Goal: Task Accomplishment & Management: Manage account settings

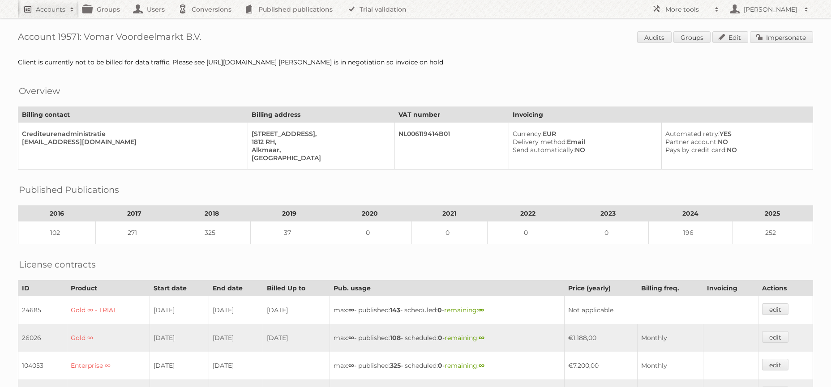
click at [43, 14] on link "Accounts" at bounding box center [48, 9] width 61 height 18
type input"] "zooplus"
click at [207, 23] on input "Search" at bounding box center [213, 29] width 13 height 13
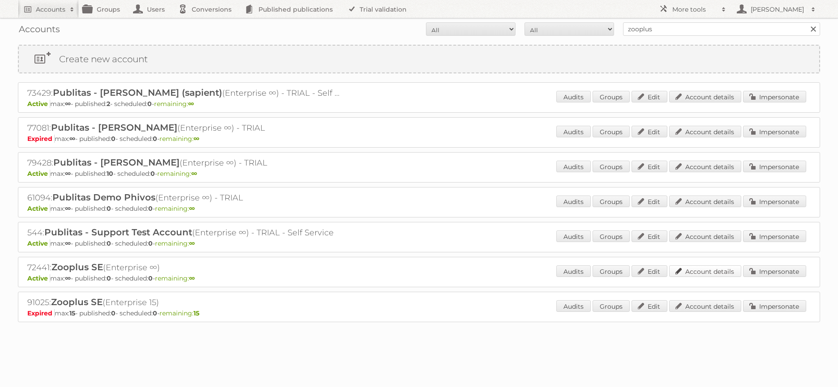
click at [698, 270] on link "Account details" at bounding box center [705, 272] width 72 height 12
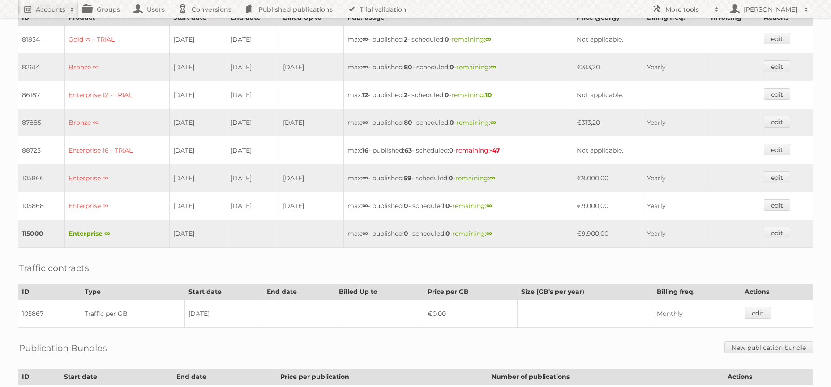
scroll to position [334, 0]
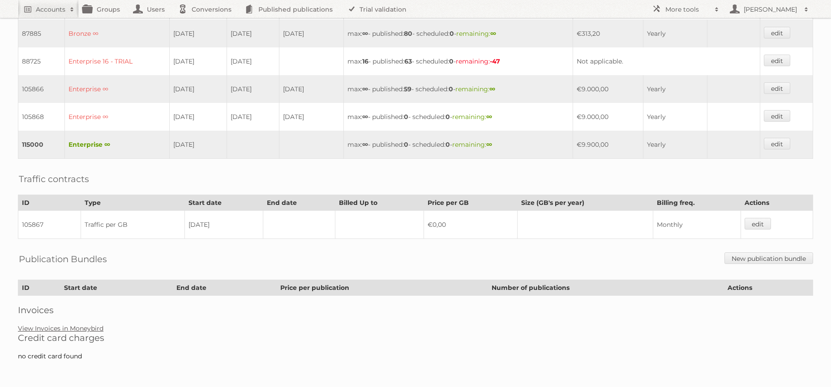
click at [88, 331] on link "View Invoices in Moneybird" at bounding box center [61, 329] width 86 height 8
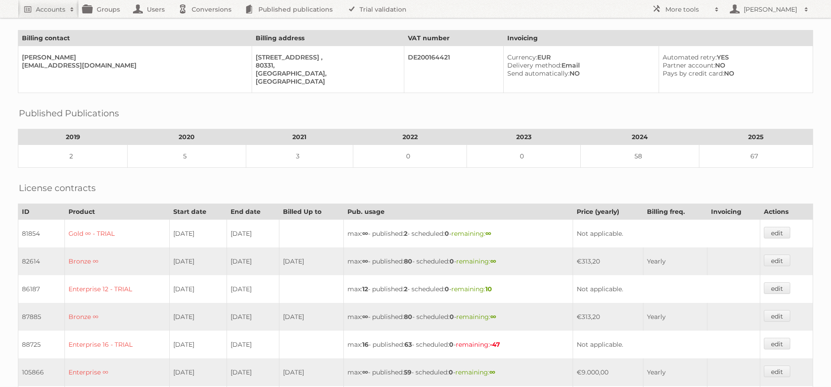
scroll to position [0, 0]
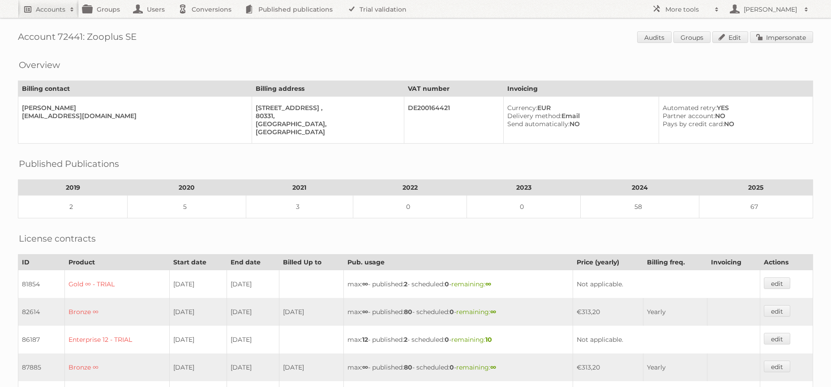
click at [56, 16] on link "Accounts" at bounding box center [48, 9] width 61 height 18
type input"] "midocean"
click at [207, 23] on input "Search" at bounding box center [213, 29] width 13 height 13
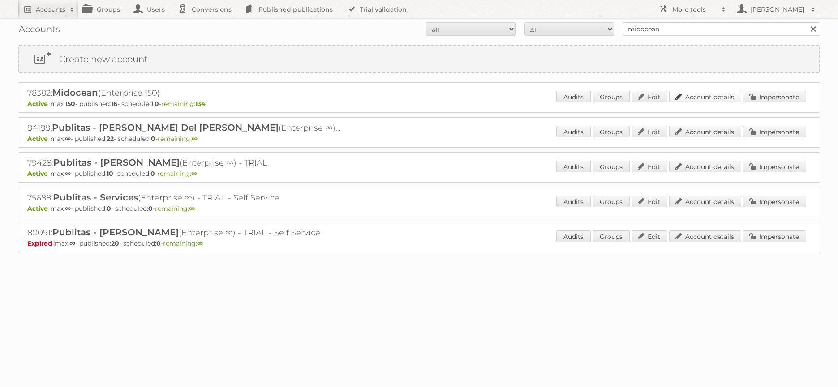
click at [731, 93] on link "Account details" at bounding box center [705, 97] width 72 height 12
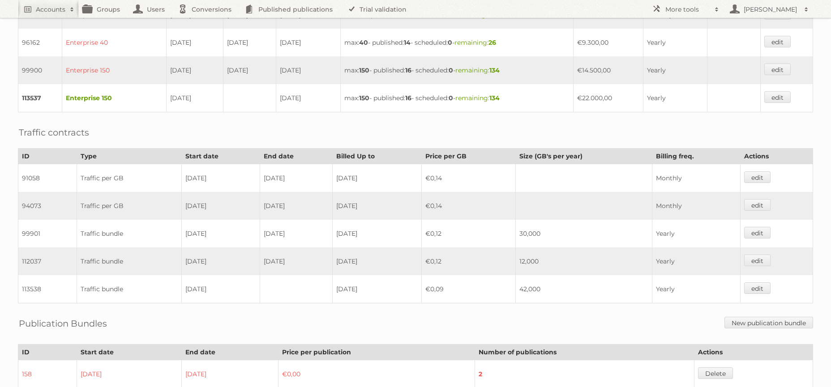
scroll to position [120, 0]
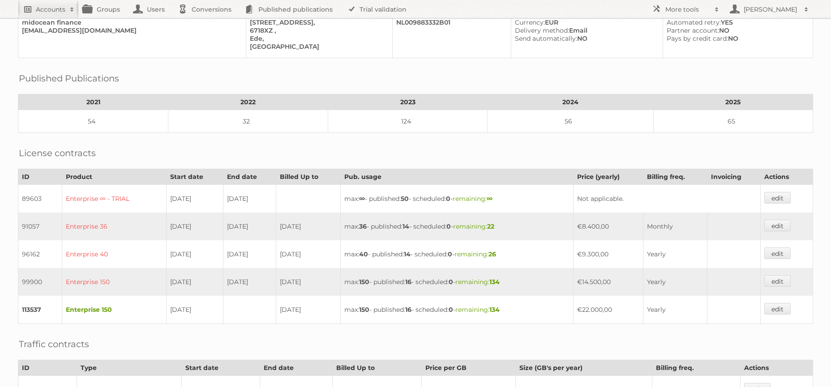
click at [56, 8] on h2 "Accounts" at bounding box center [51, 9] width 30 height 9
type input"] "coulisse"
click at [207, 23] on input "Search" at bounding box center [213, 29] width 13 height 13
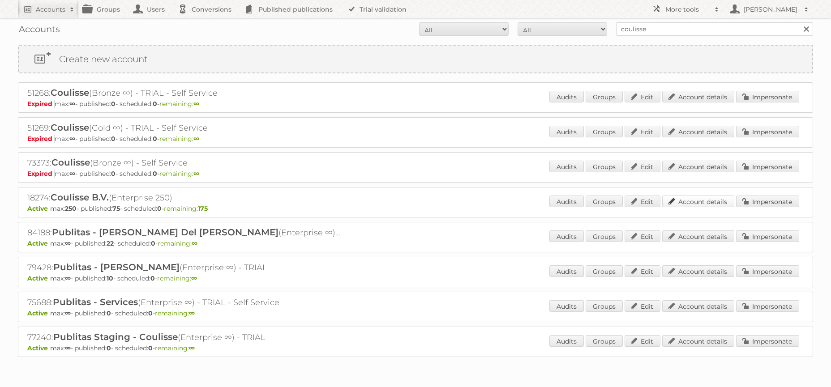
click at [714, 198] on link "Account details" at bounding box center [699, 202] width 72 height 12
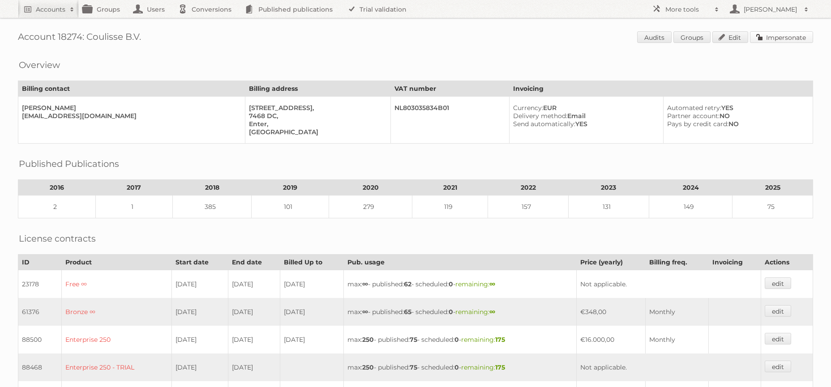
click at [770, 38] on link "Impersonate" at bounding box center [781, 37] width 63 height 12
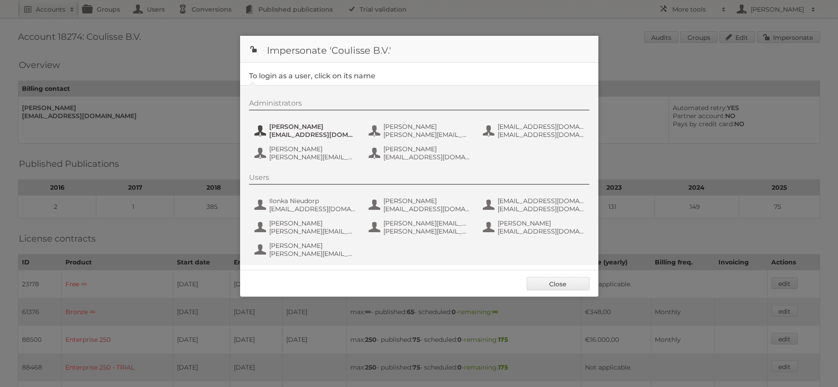
click at [292, 127] on span "[PERSON_NAME]" at bounding box center [312, 127] width 87 height 8
